Goal: Transaction & Acquisition: Purchase product/service

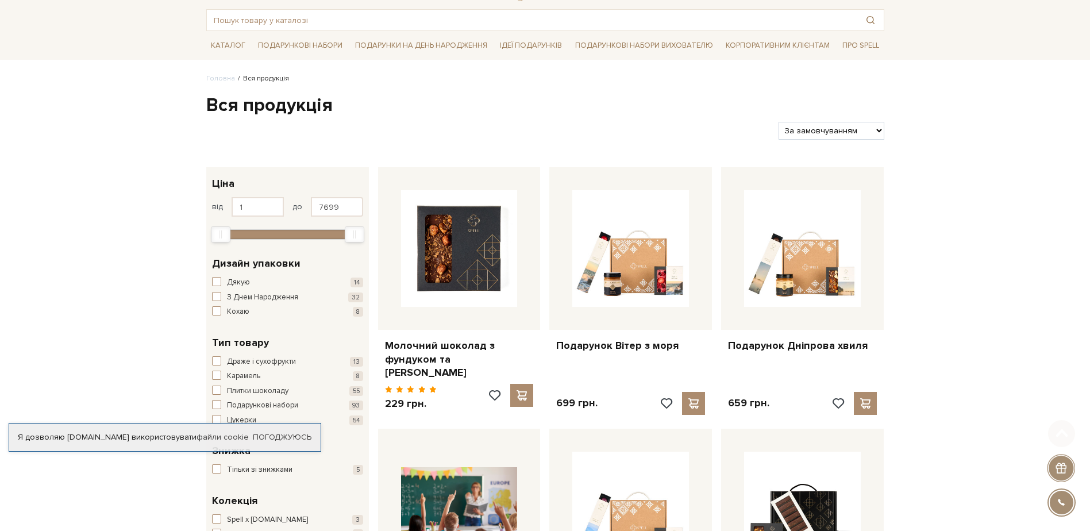
scroll to position [115, 0]
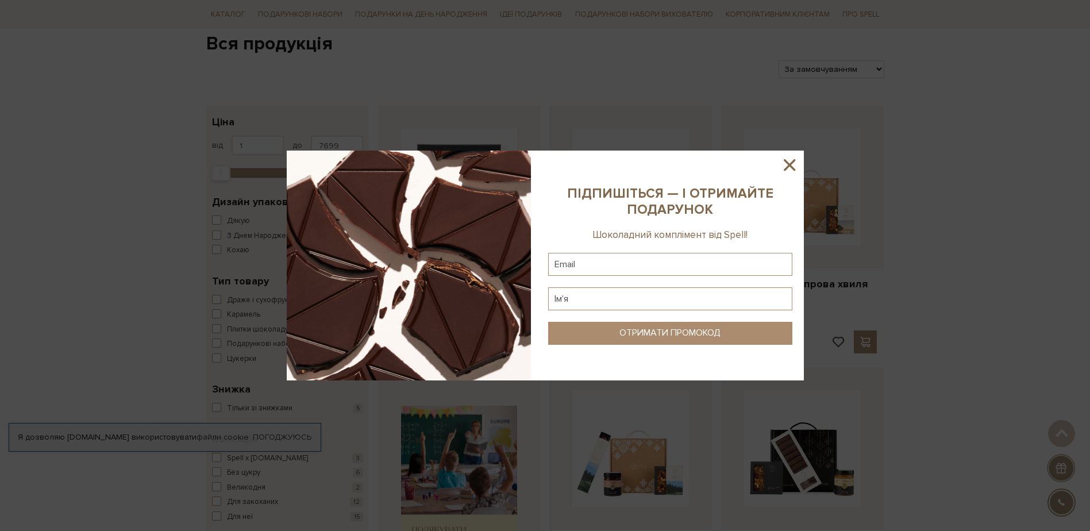
click at [791, 163] on icon at bounding box center [789, 164] width 11 height 11
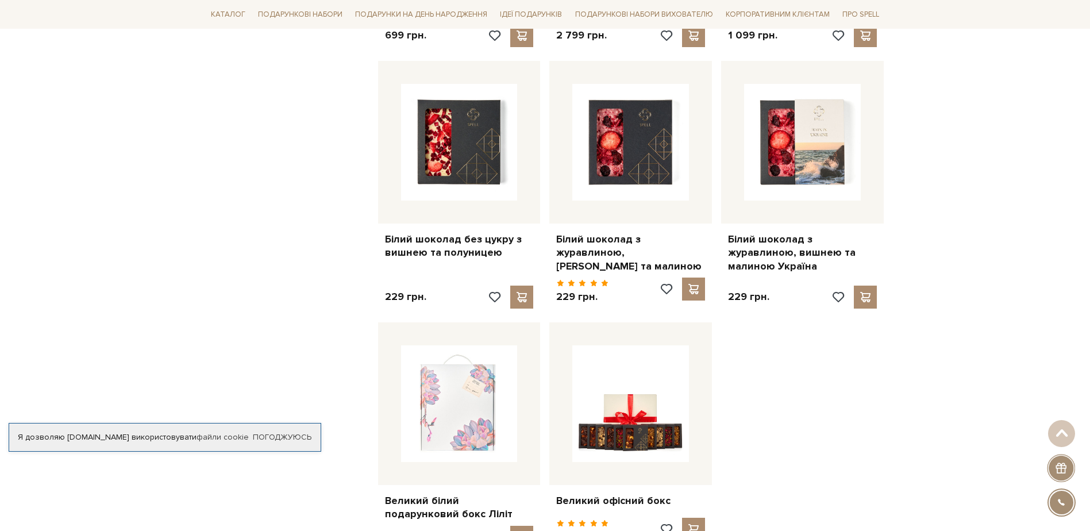
scroll to position [1321, 0]
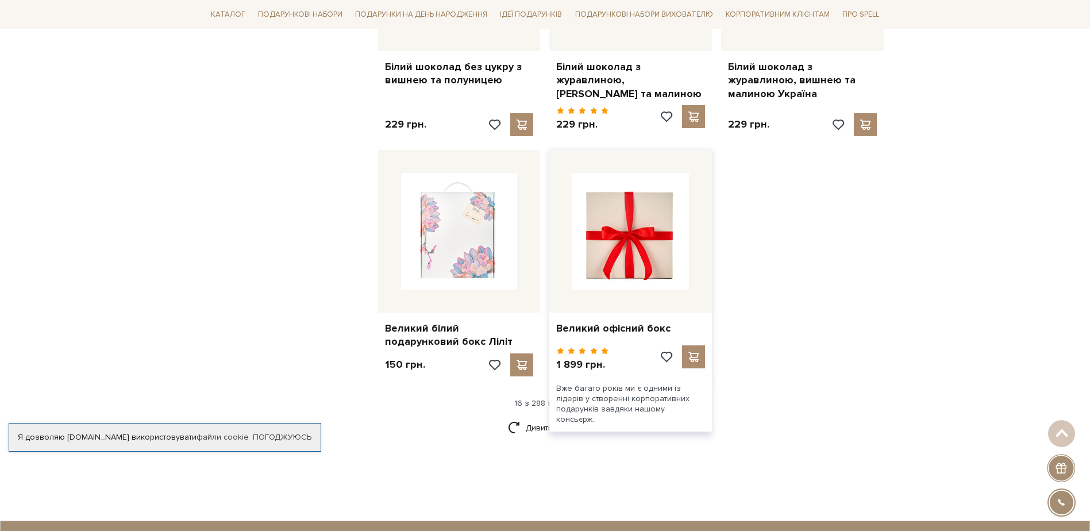
click at [618, 239] on img at bounding box center [630, 231] width 117 height 117
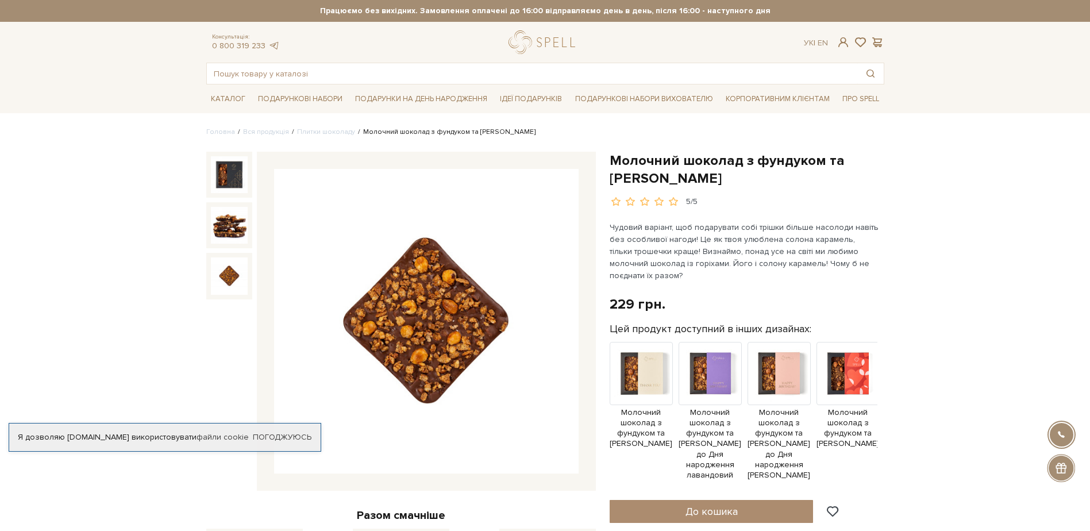
click at [248, 277] on div at bounding box center [229, 276] width 46 height 46
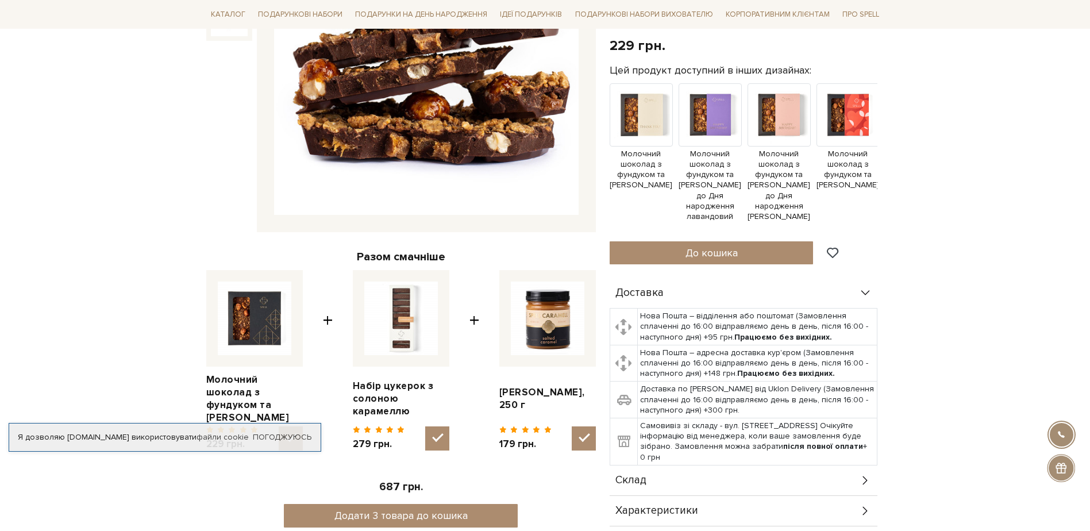
scroll to position [402, 0]
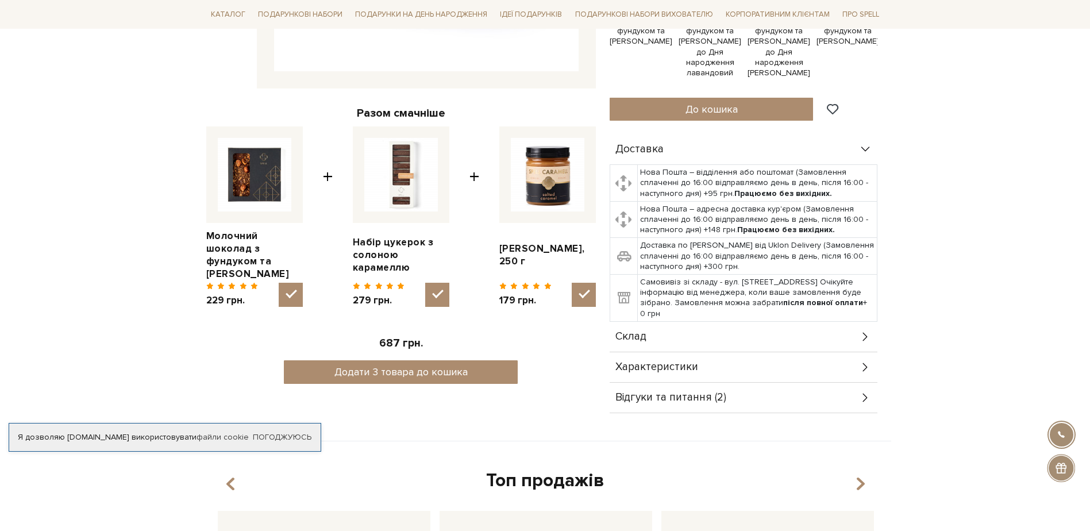
click at [853, 368] on div "Характеристики" at bounding box center [744, 367] width 268 height 30
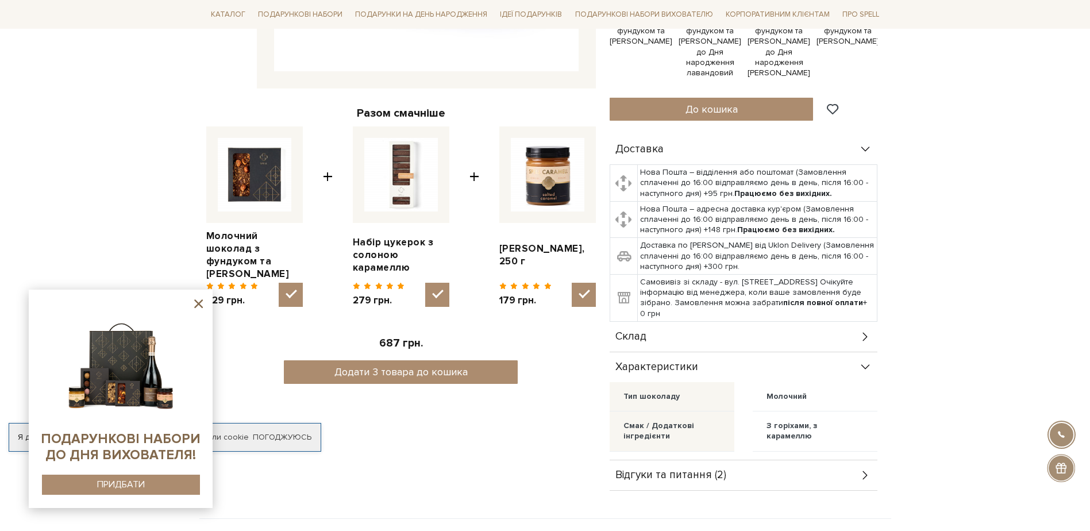
click at [839, 342] on div "Склад" at bounding box center [744, 337] width 268 height 30
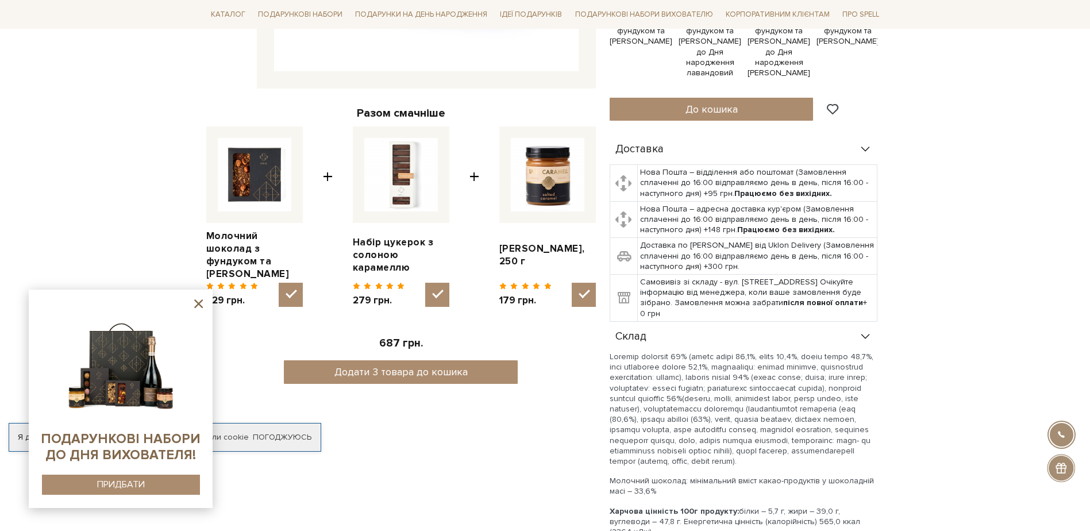
click at [811, 336] on div "Склад" at bounding box center [744, 337] width 268 height 30
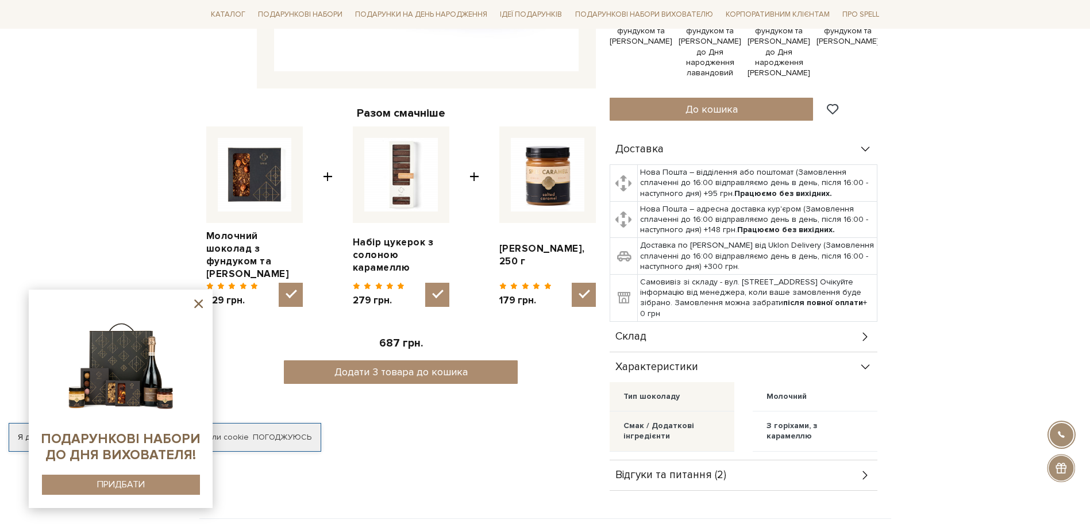
click at [769, 339] on div "Склад" at bounding box center [744, 337] width 268 height 30
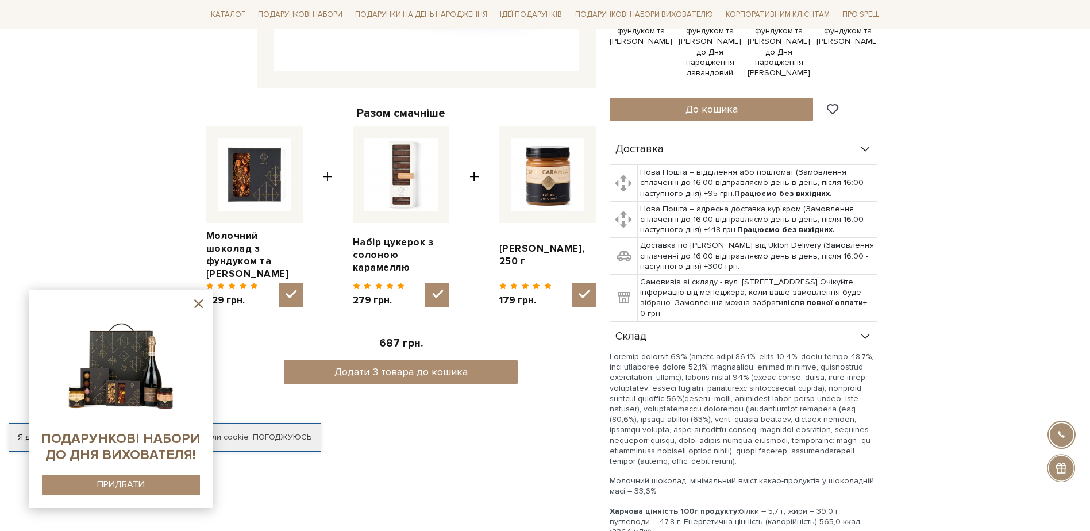
click at [769, 339] on div "Склад" at bounding box center [744, 337] width 268 height 30
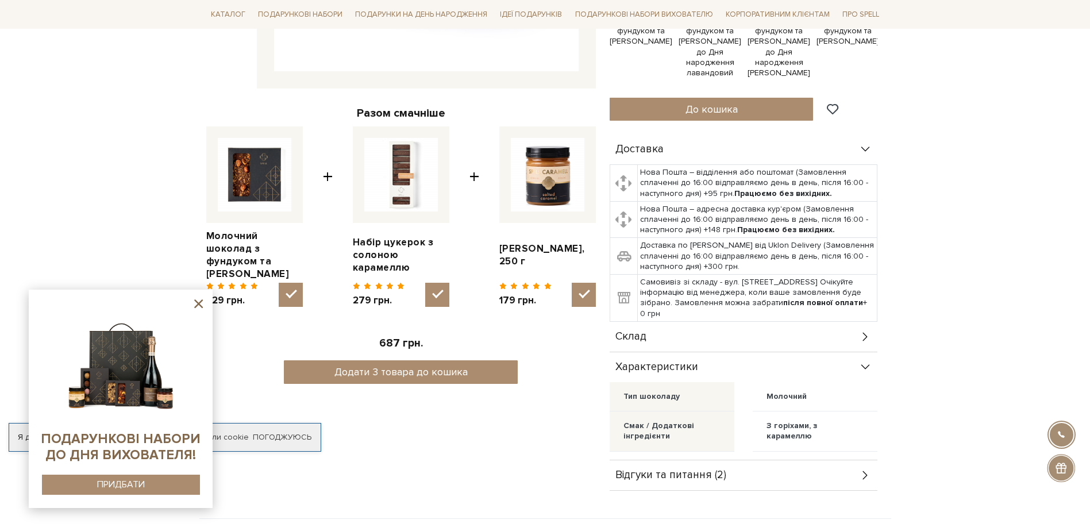
click at [744, 384] on div "Тип шоколаду Молочний" at bounding box center [744, 396] width 268 height 29
click at [751, 369] on div "Характеристики" at bounding box center [744, 367] width 268 height 30
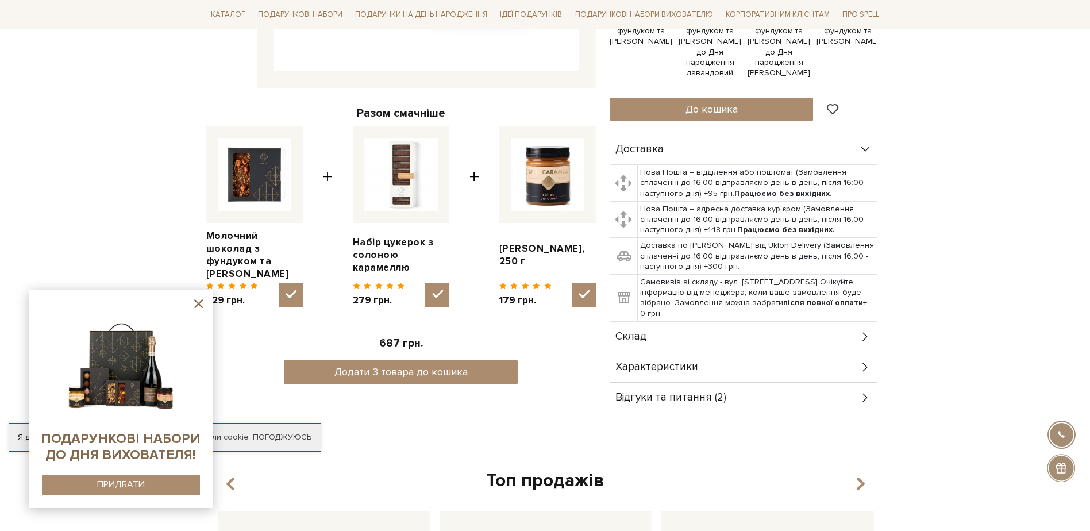
click at [746, 401] on div "Відгуки та питання (2)" at bounding box center [744, 398] width 268 height 30
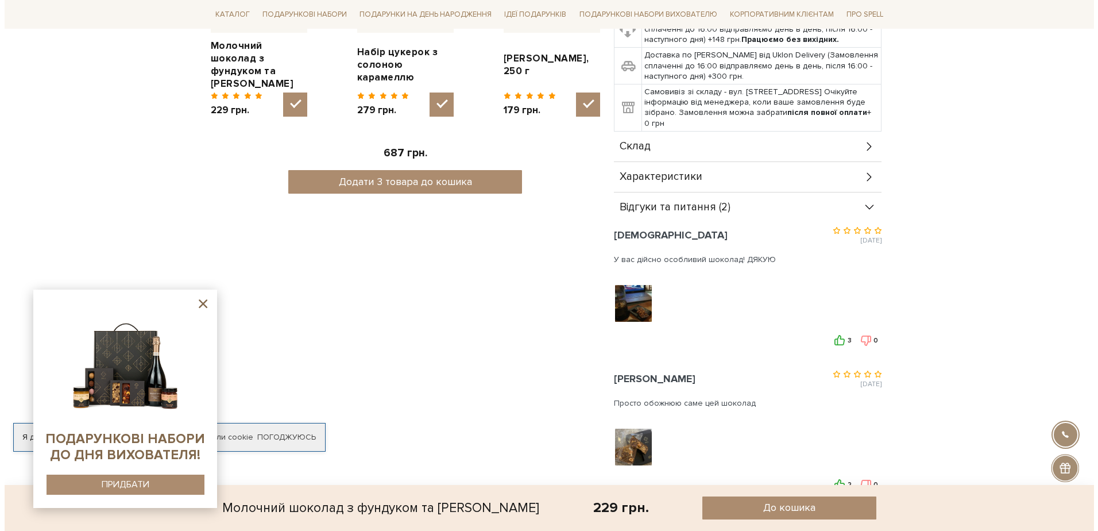
scroll to position [632, 0]
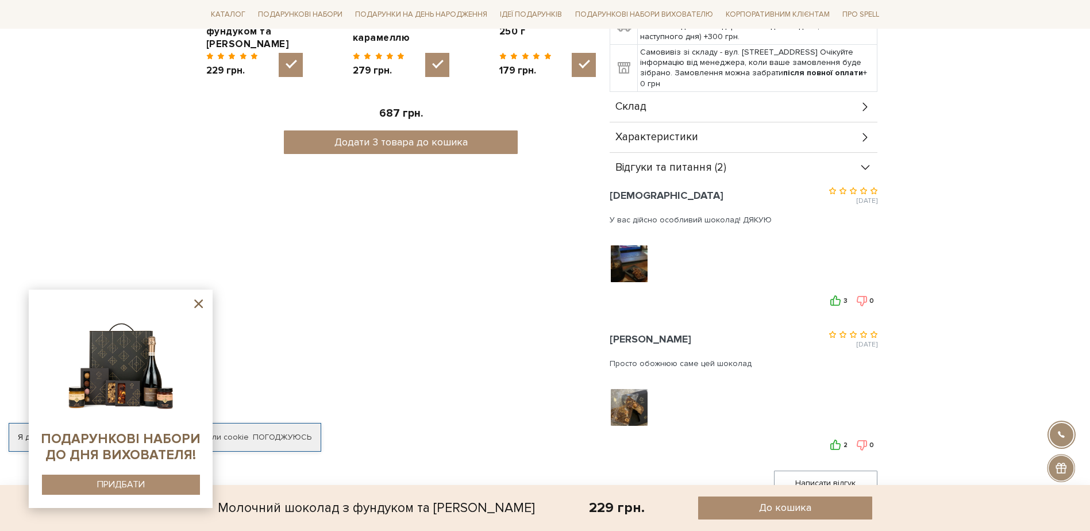
click at [634, 273] on div at bounding box center [630, 264] width 41 height 40
click at [637, 260] on img at bounding box center [628, 263] width 73 height 73
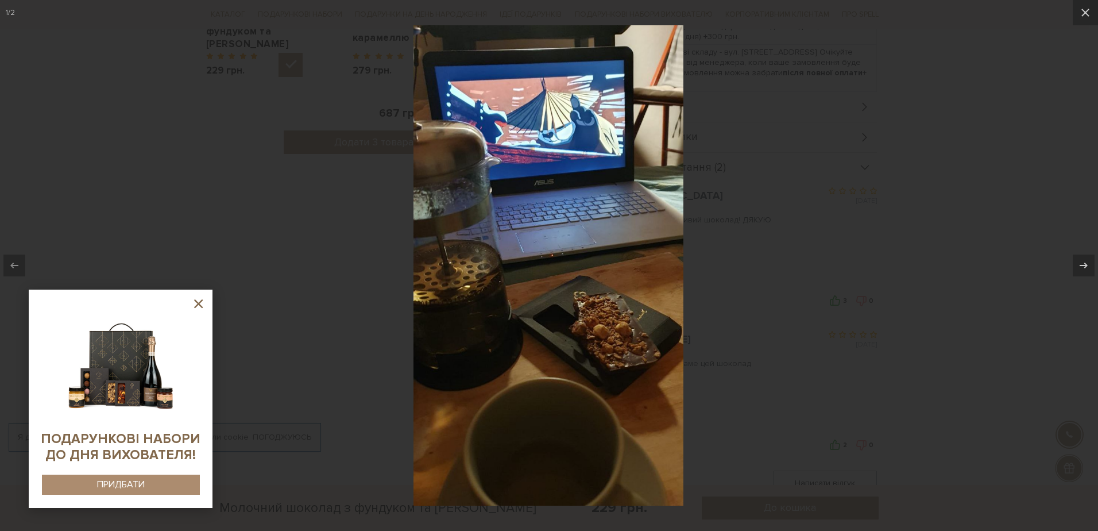
click at [761, 212] on div at bounding box center [549, 265] width 1098 height 531
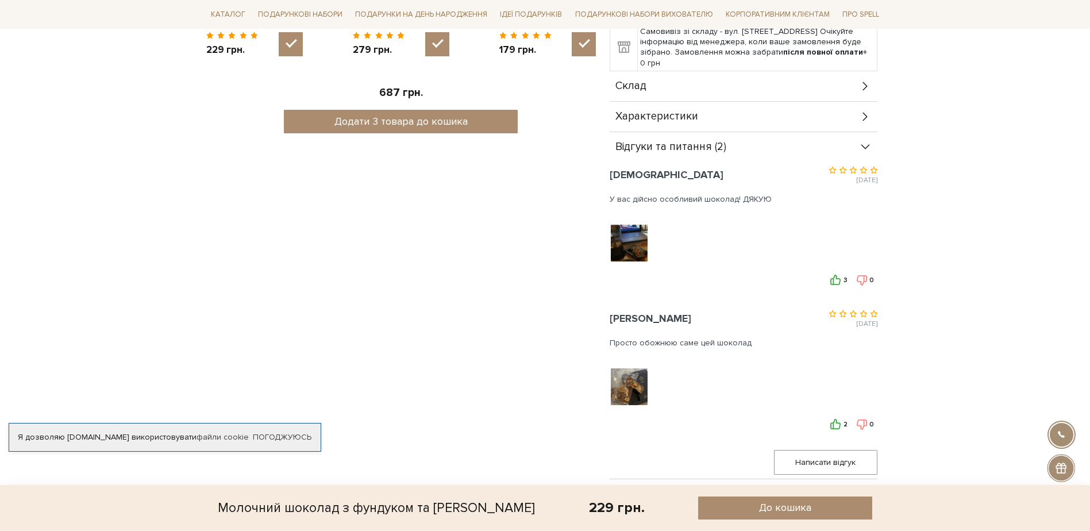
scroll to position [689, 0]
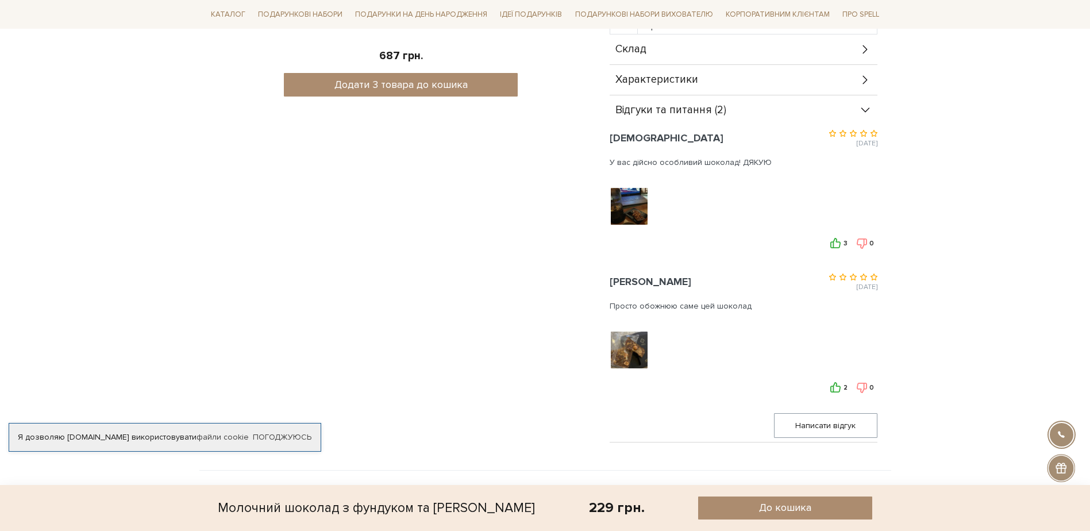
click at [629, 344] on img at bounding box center [628, 350] width 73 height 73
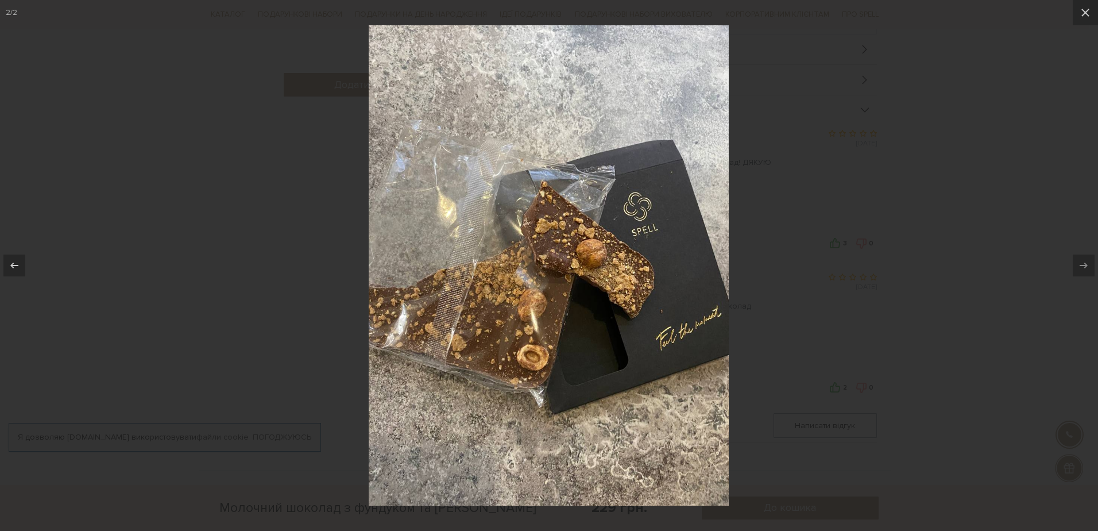
click at [610, 257] on img at bounding box center [549, 265] width 360 height 480
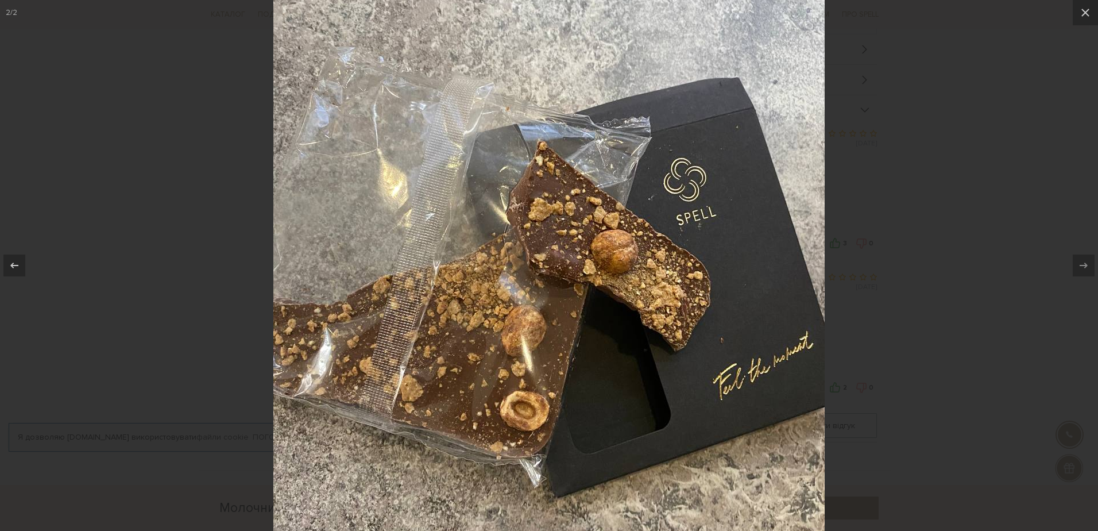
click at [610, 257] on img at bounding box center [548, 269] width 551 height 735
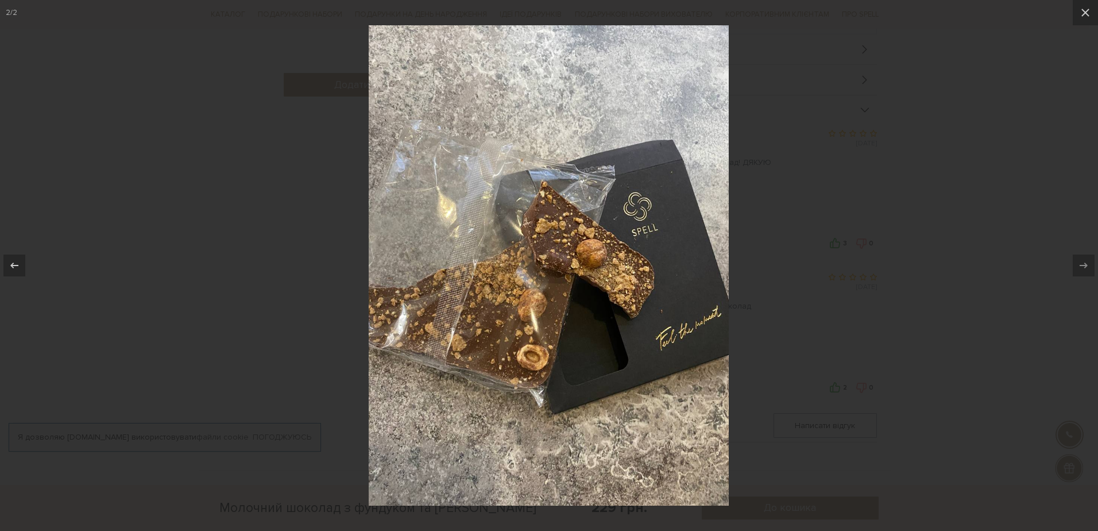
click at [809, 224] on div at bounding box center [549, 265] width 1098 height 531
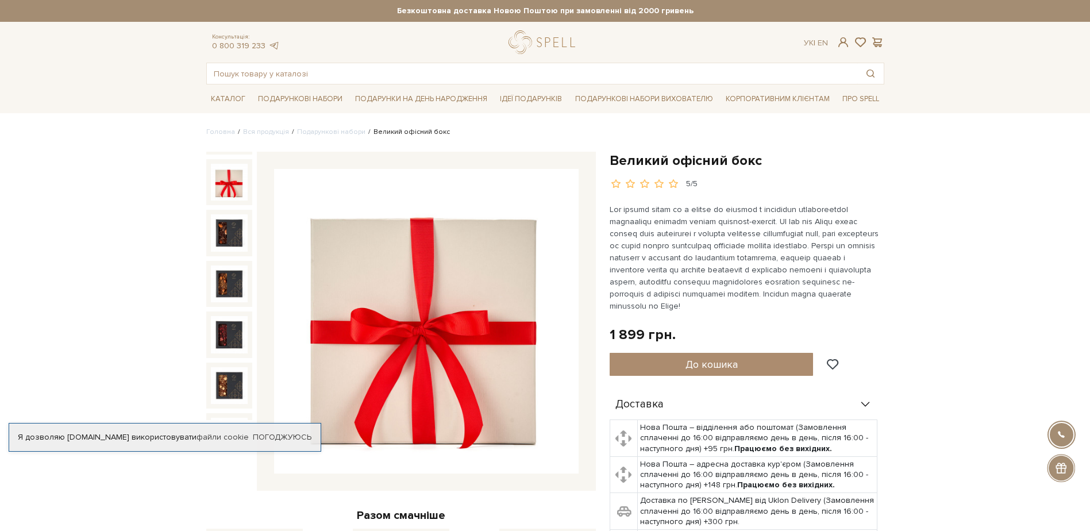
scroll to position [16, 0]
